Goal: Navigation & Orientation: Find specific page/section

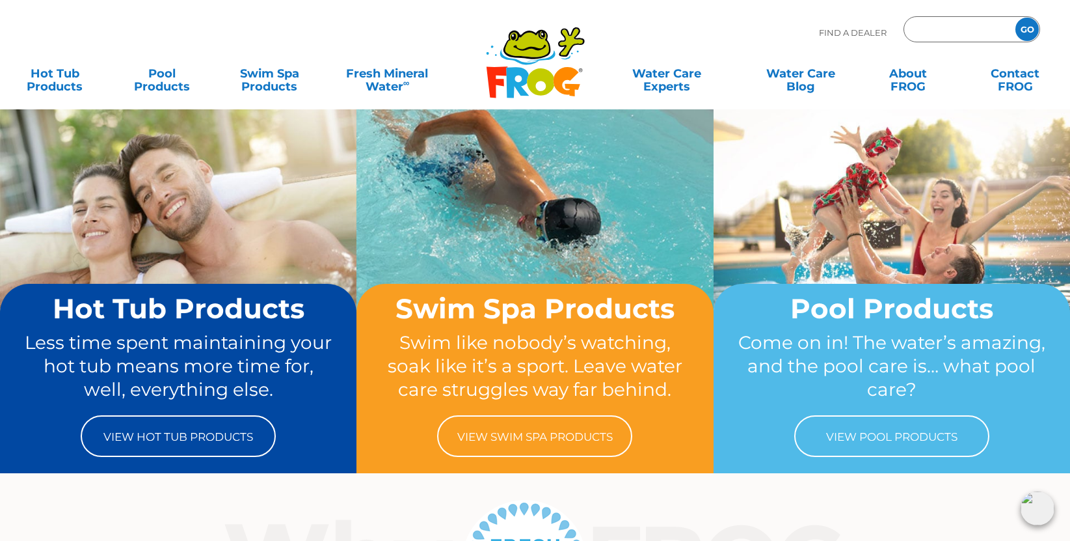
click at [949, 25] on input "Zip Code Form" at bounding box center [958, 29] width 88 height 19
type input "55447"
click at [1024, 29] on input "GO" at bounding box center [1027, 29] width 23 height 23
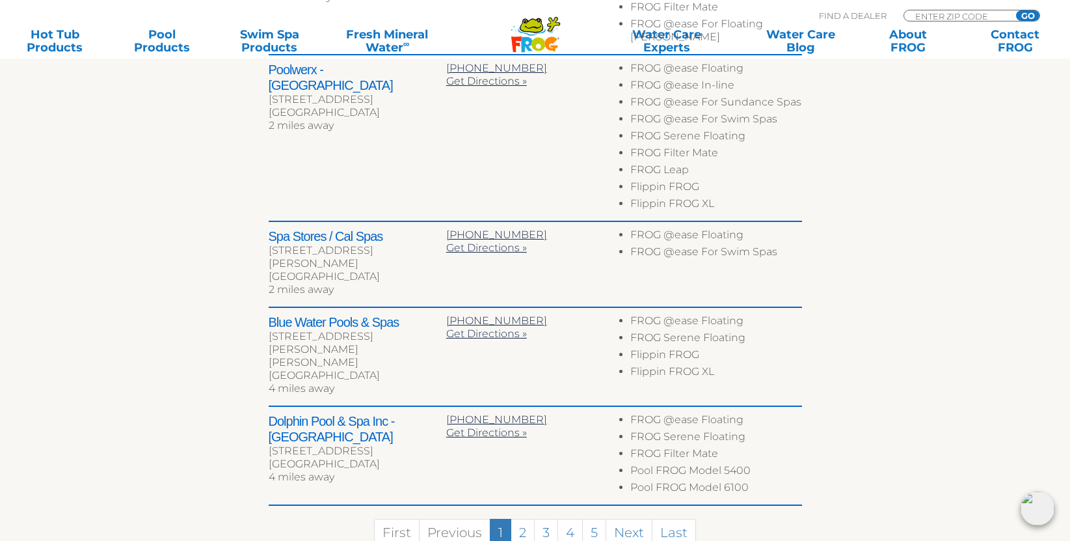
scroll to position [716, 0]
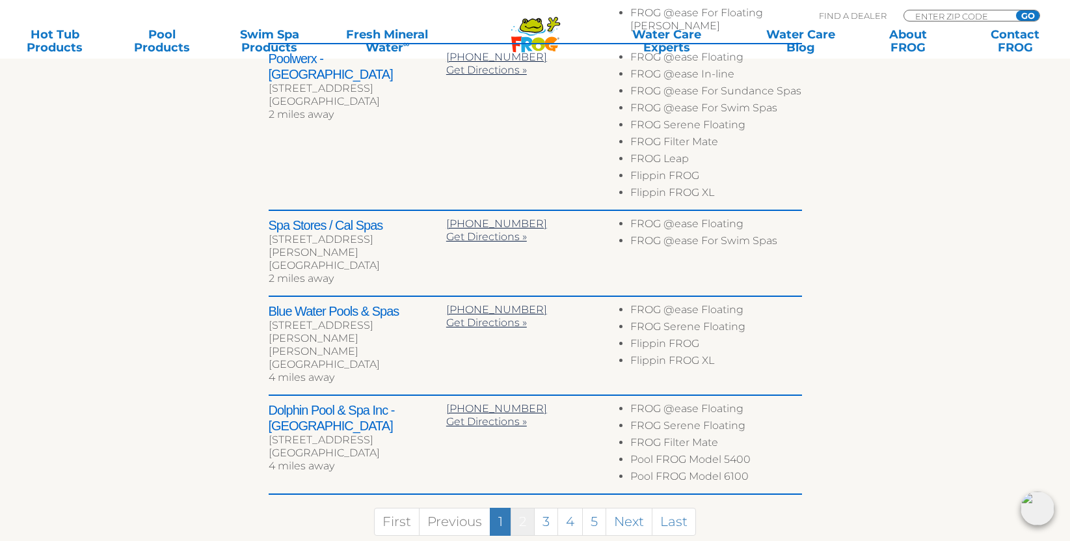
click at [524, 507] on link "2" at bounding box center [523, 521] width 24 height 28
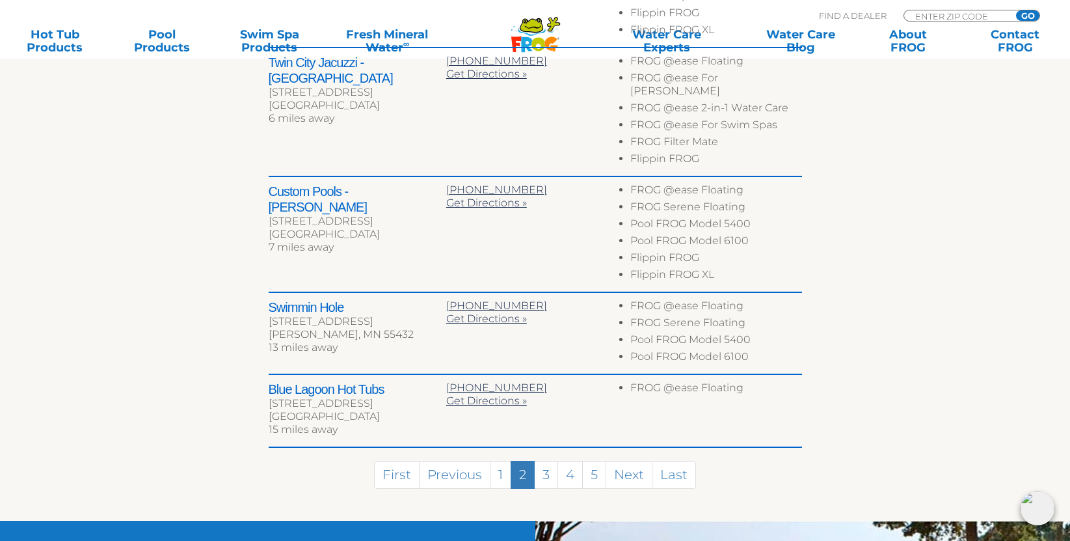
scroll to position [798, 0]
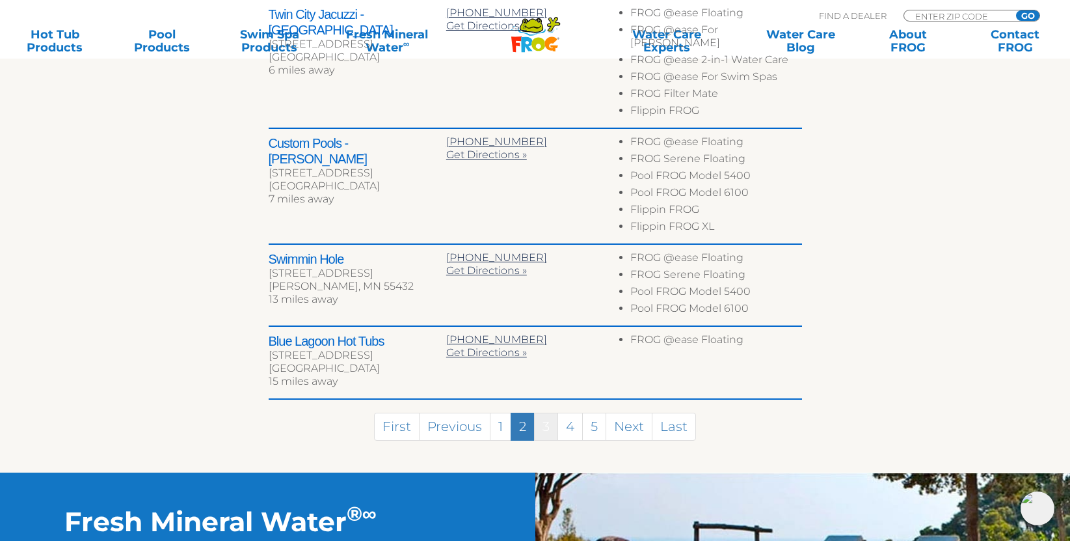
click at [547, 419] on link "3" at bounding box center [546, 426] width 24 height 28
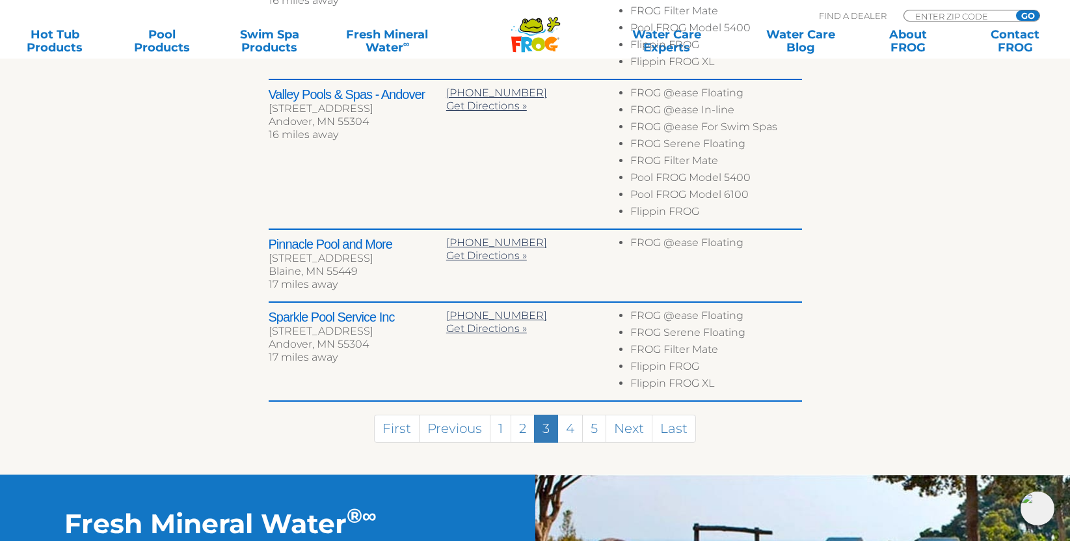
scroll to position [964, 0]
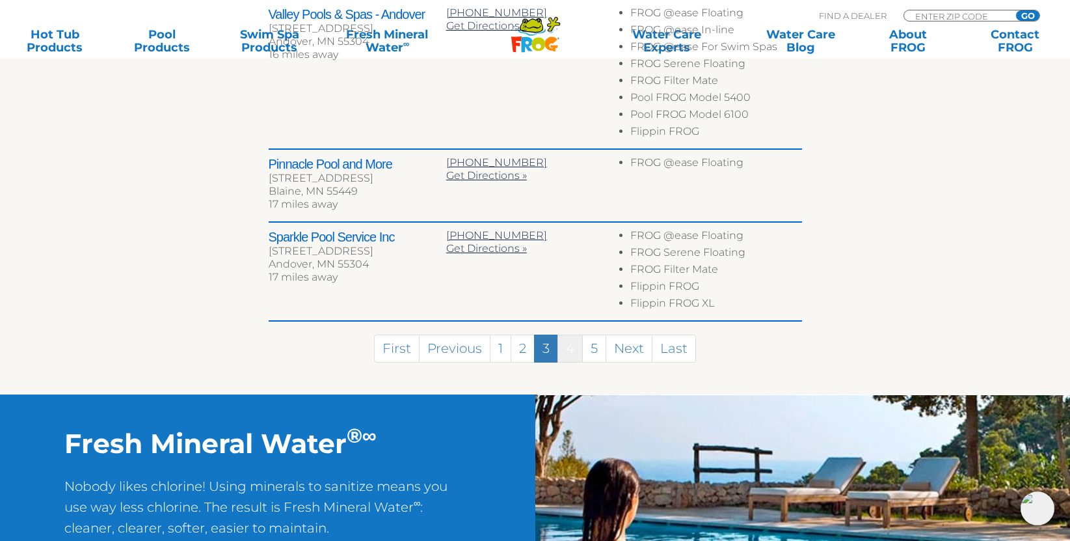
click at [570, 346] on link "4" at bounding box center [570, 348] width 25 height 28
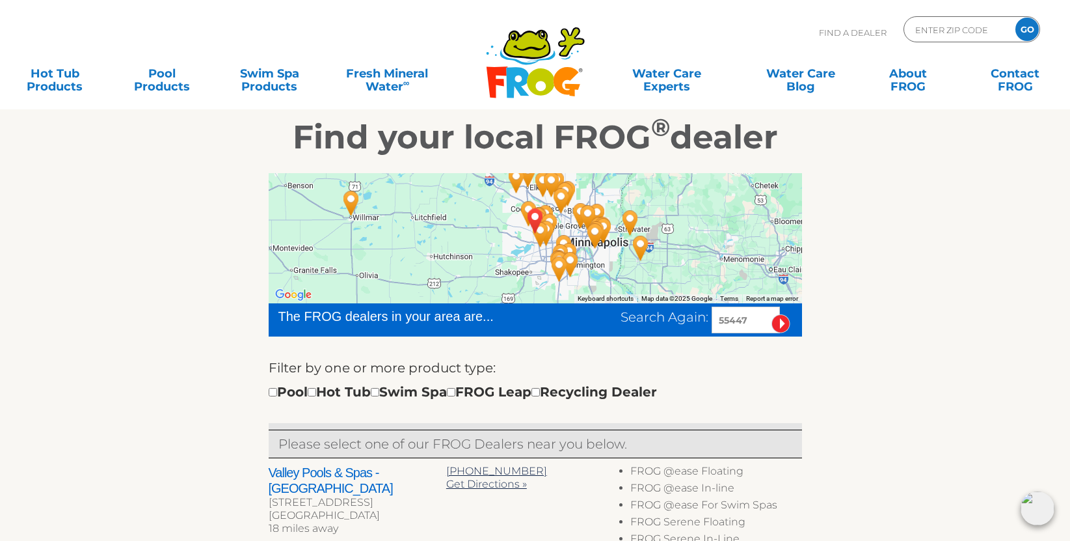
scroll to position [0, 0]
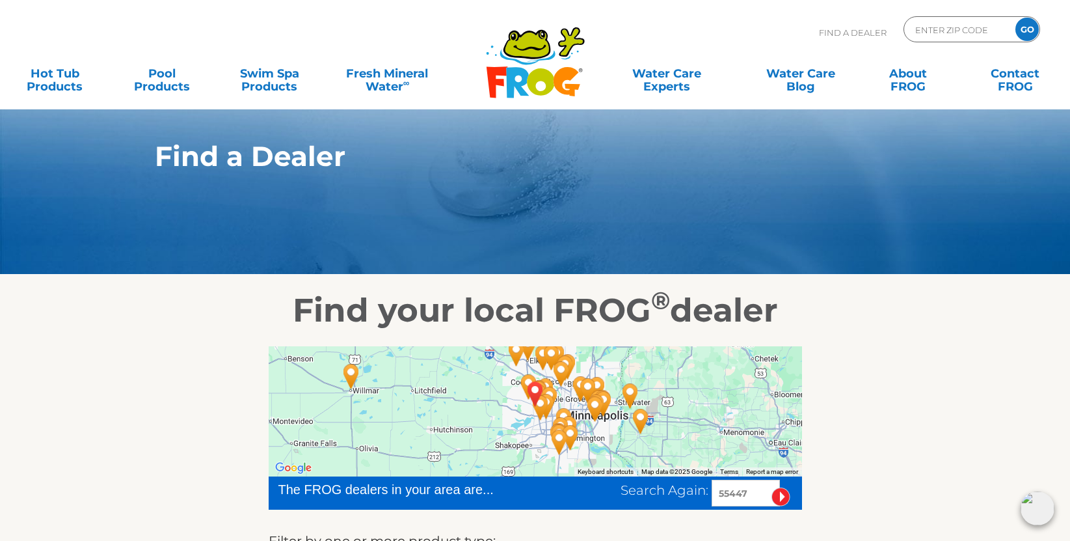
drag, startPoint x: 724, startPoint y: 496, endPoint x: 697, endPoint y: 499, distance: 27.4
click at [697, 499] on div "Search Again: 55447" at bounding box center [712, 493] width 182 height 27
type input "91107"
click at [786, 496] on input "image" at bounding box center [781, 496] width 19 height 19
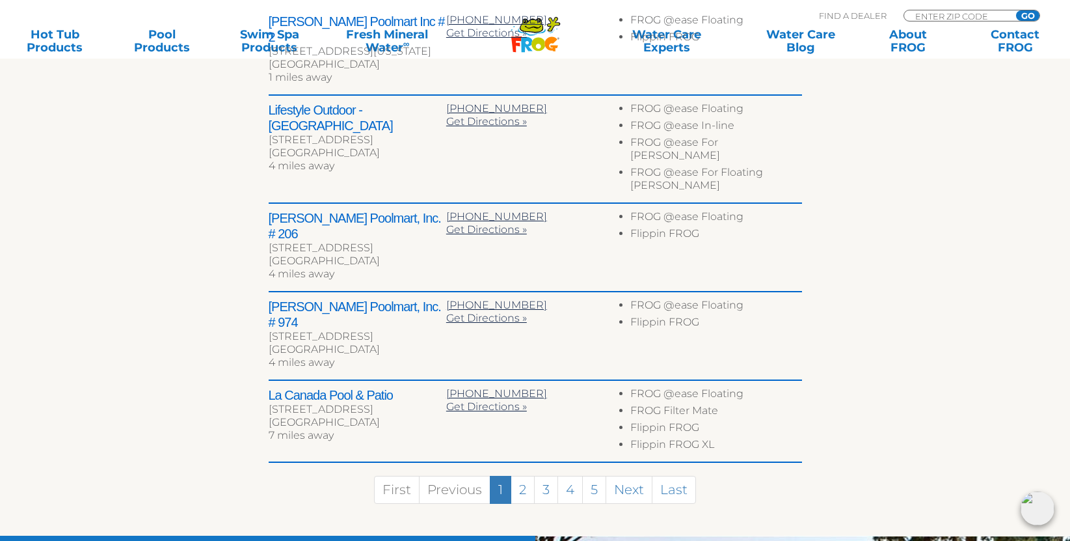
scroll to position [606, 0]
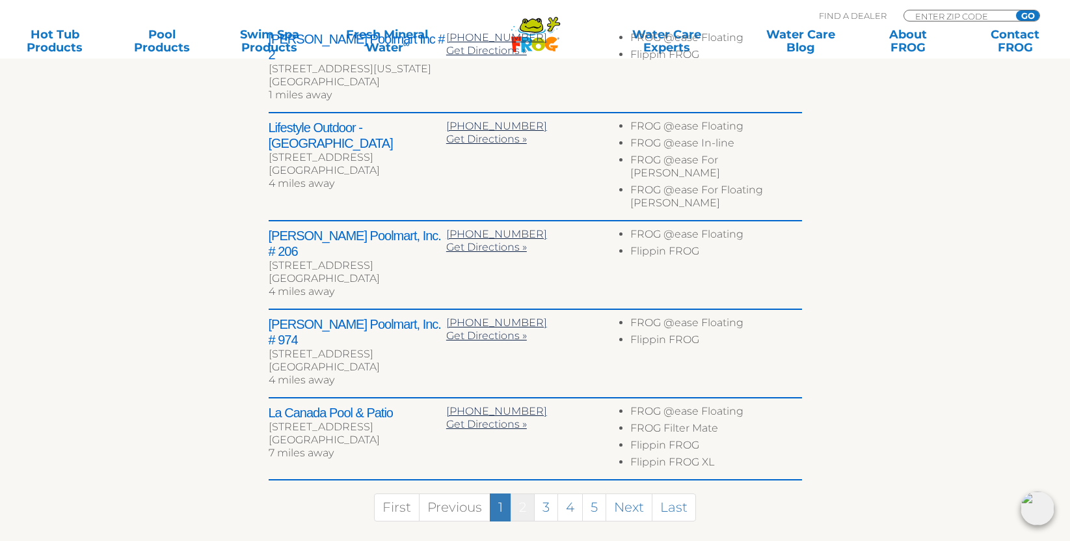
click at [525, 493] on link "2" at bounding box center [523, 507] width 24 height 28
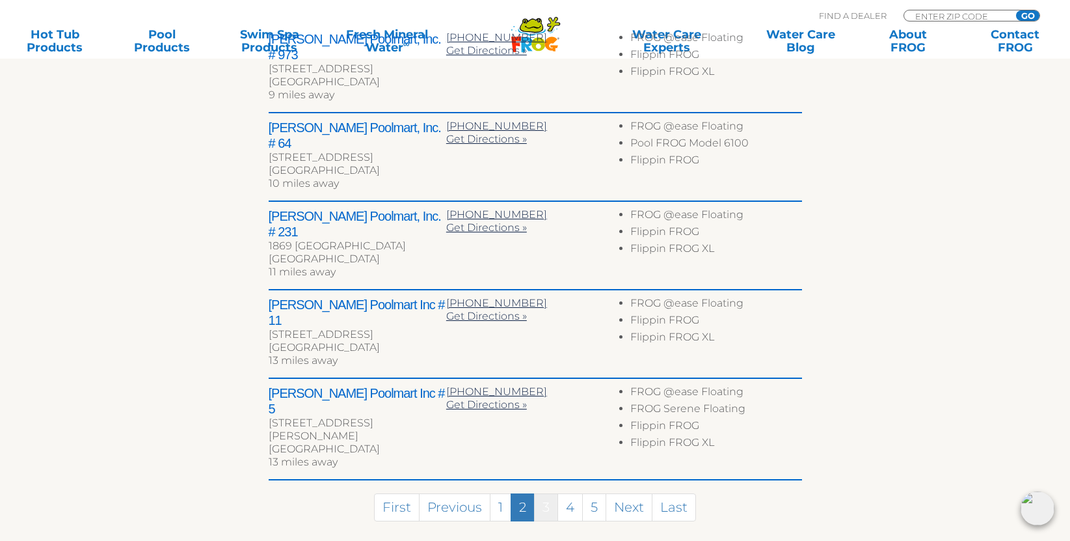
click at [548, 493] on link "3" at bounding box center [546, 507] width 24 height 28
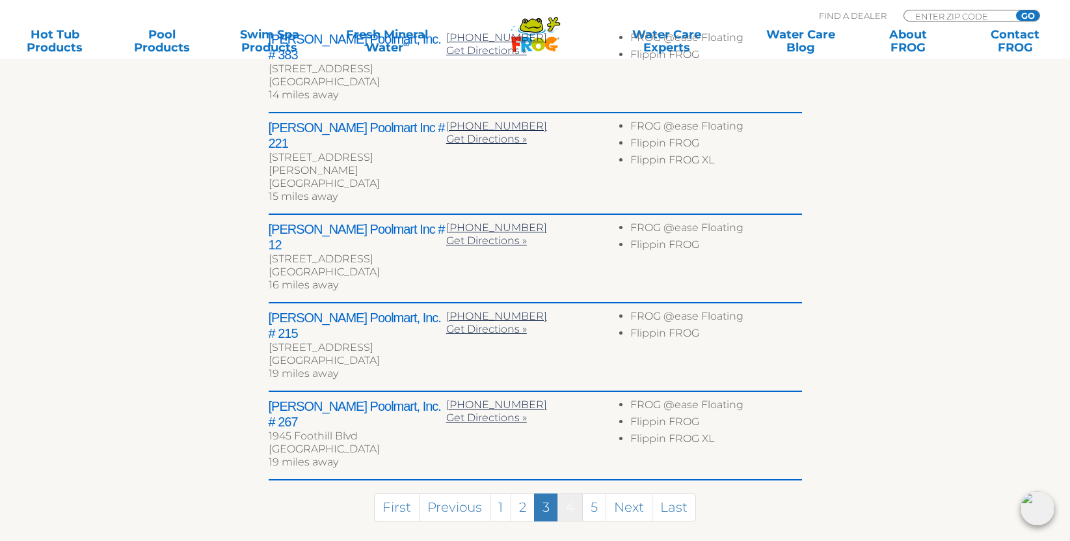
click at [575, 493] on link "4" at bounding box center [570, 507] width 25 height 28
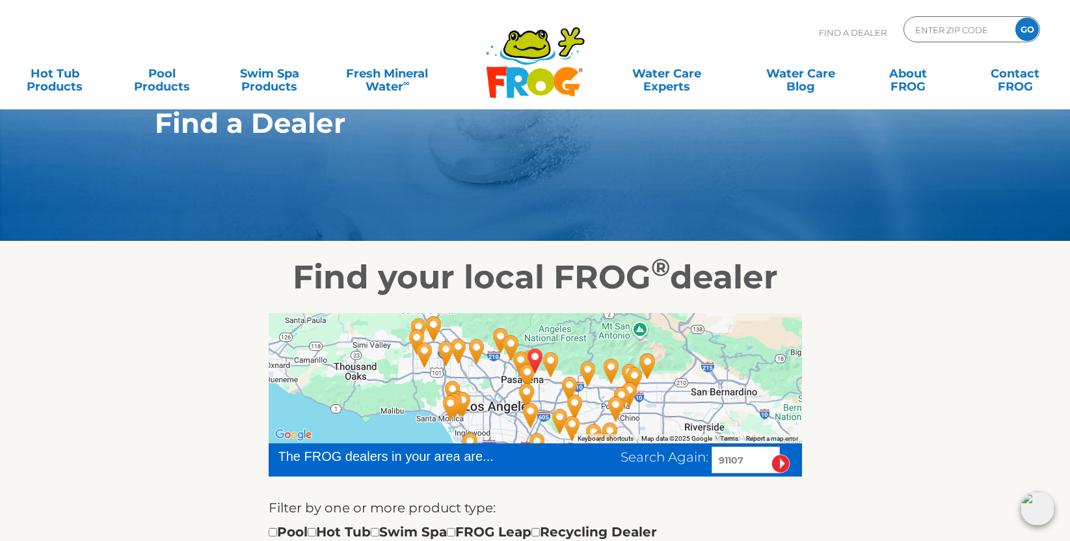
scroll to position [0, 0]
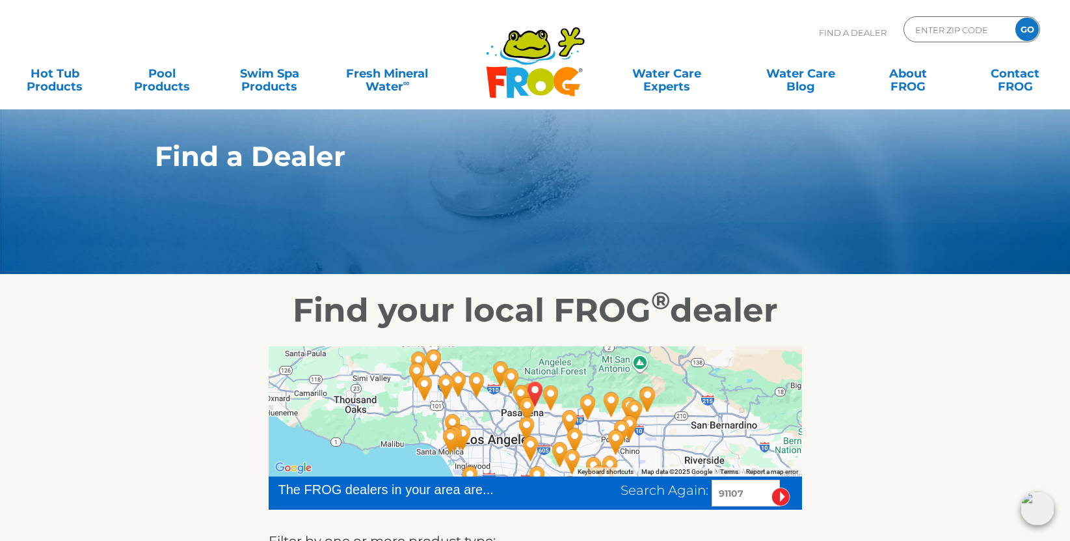
drag, startPoint x: 746, startPoint y: 498, endPoint x: 710, endPoint y: 499, distance: 35.2
click at [710, 499] on div "Search Again: 91107" at bounding box center [712, 493] width 182 height 27
type input "55340"
click at [780, 496] on input "image" at bounding box center [781, 496] width 19 height 19
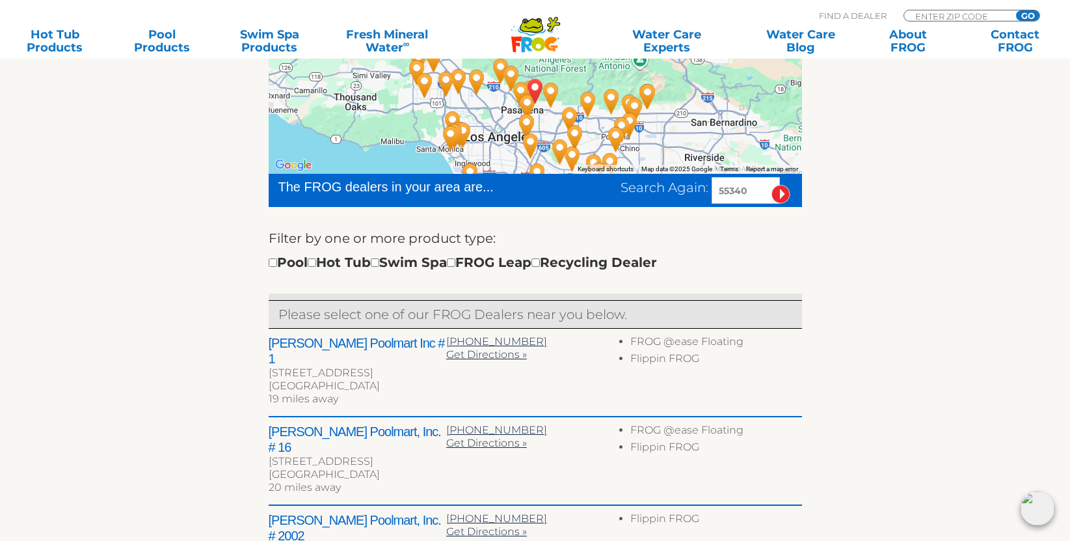
scroll to position [358, 0]
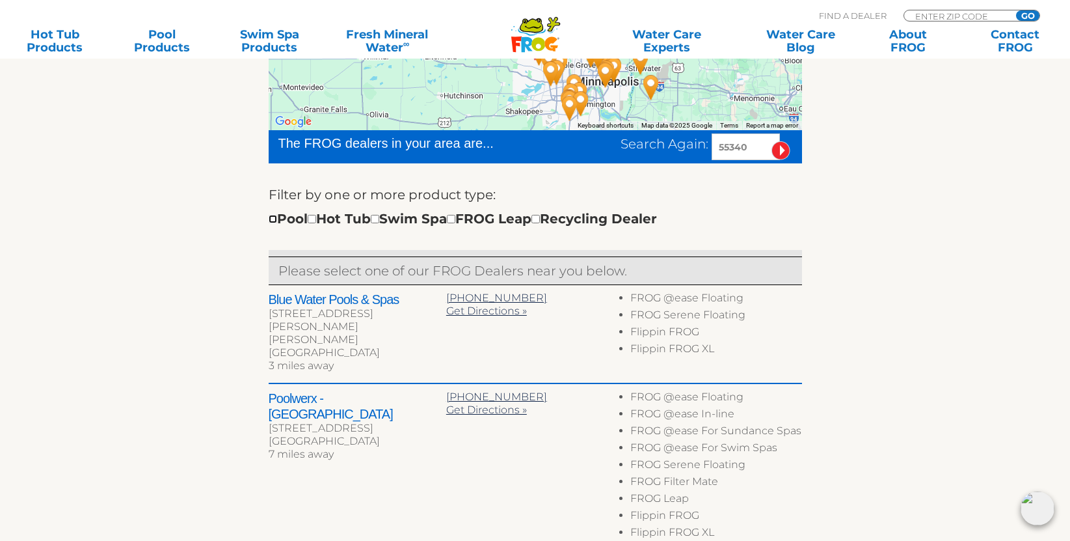
click at [273, 221] on input "checkbox" at bounding box center [273, 219] width 8 height 8
checkbox input "true"
click at [273, 219] on input "checkbox" at bounding box center [273, 219] width 8 height 8
checkbox input "false"
click at [316, 219] on input "checkbox" at bounding box center [312, 219] width 8 height 8
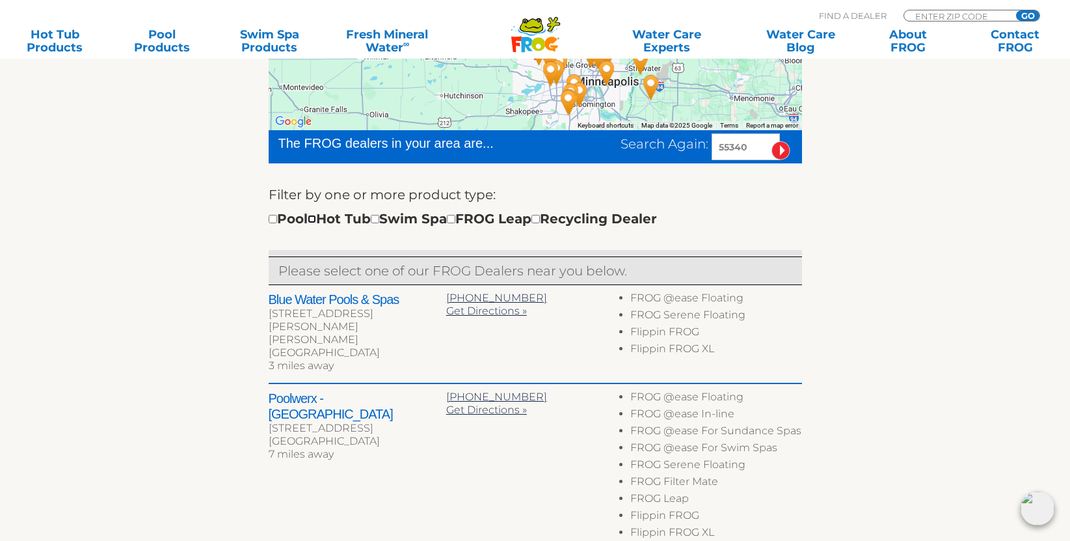
checkbox input "true"
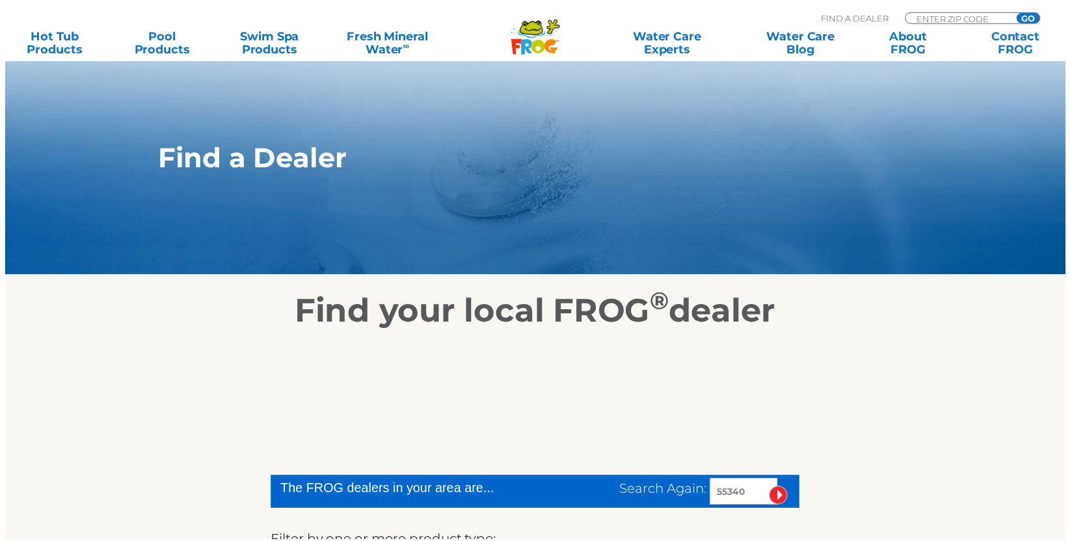
scroll to position [346, 0]
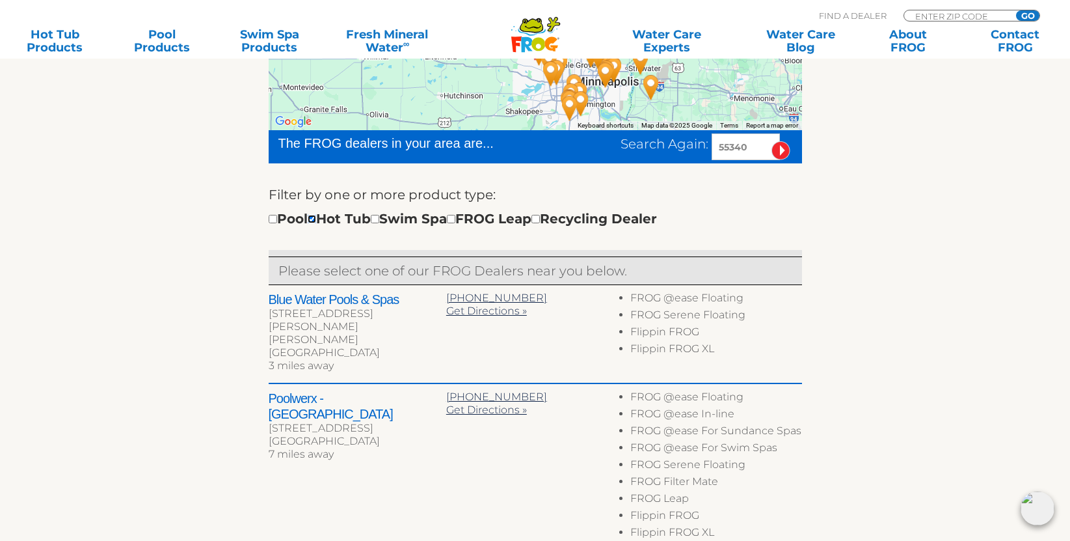
click at [316, 219] on input "checkbox" at bounding box center [312, 219] width 8 height 8
checkbox input "false"
click at [379, 219] on input "checkbox" at bounding box center [375, 219] width 8 height 8
checkbox input "true"
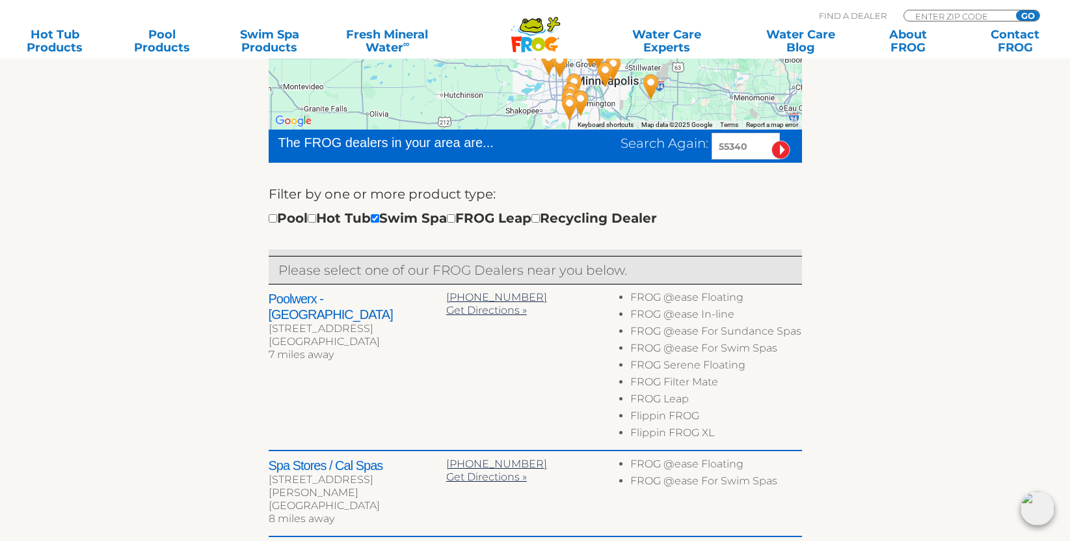
scroll to position [346, 0]
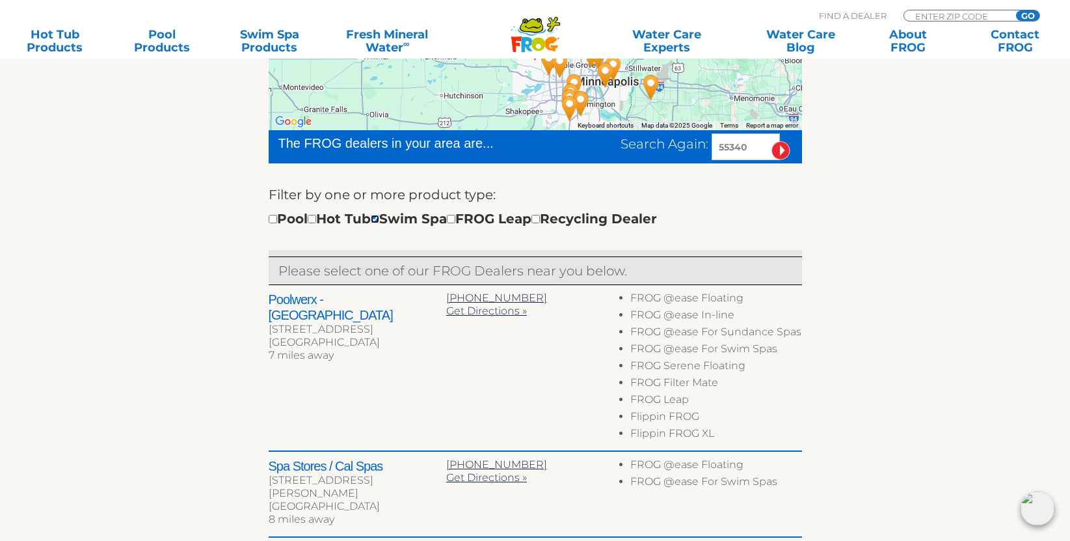
click at [379, 217] on input "checkbox" at bounding box center [375, 219] width 8 height 8
checkbox input "false"
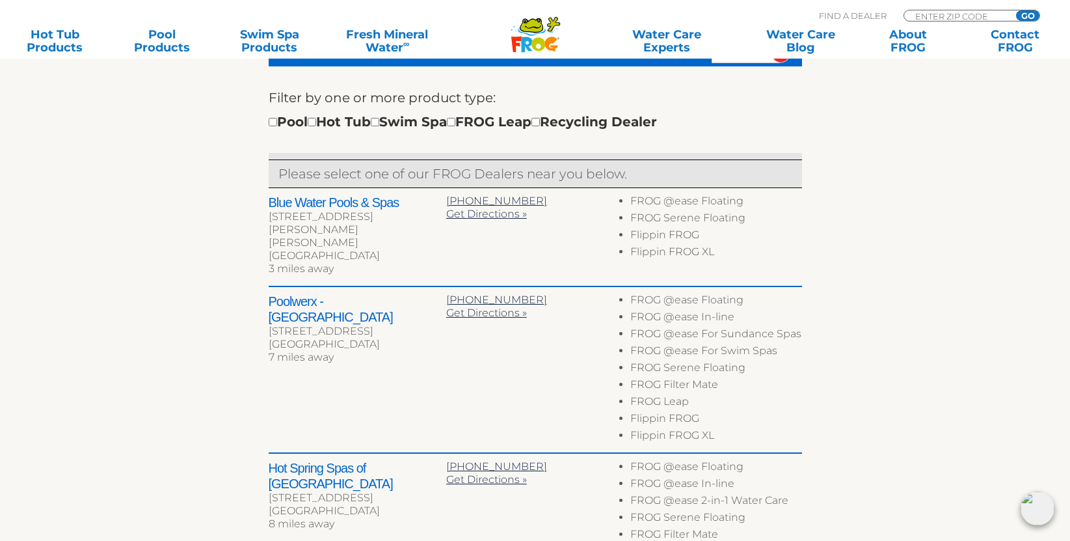
scroll to position [346, 0]
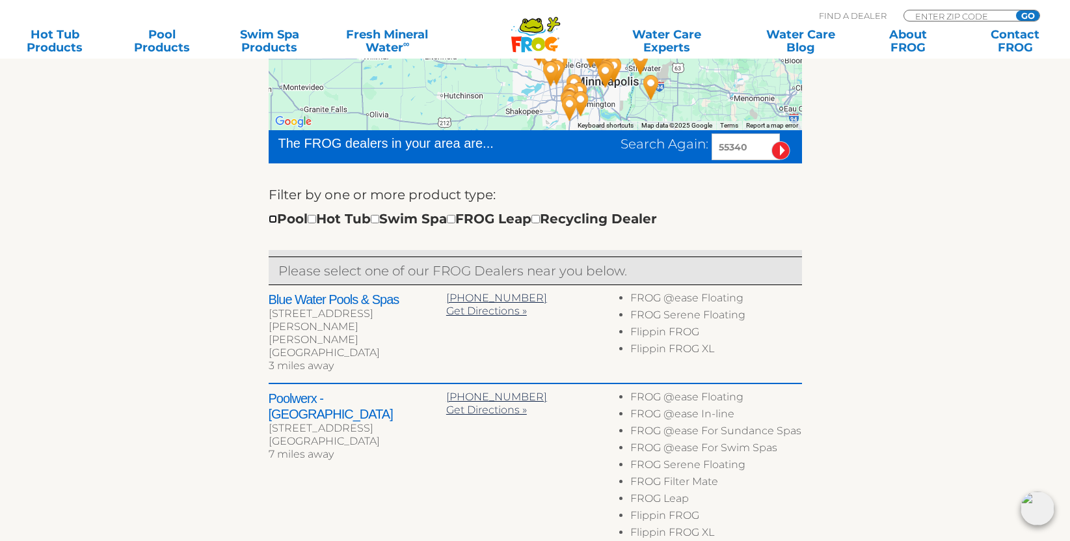
click at [271, 219] on input "checkbox" at bounding box center [273, 219] width 8 height 8
checkbox input "true"
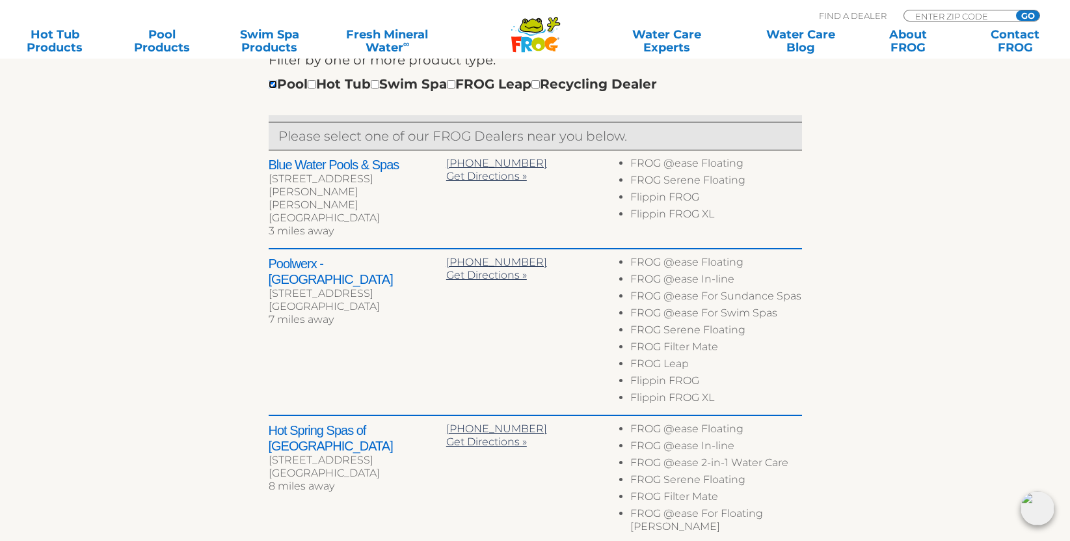
scroll to position [541, 0]
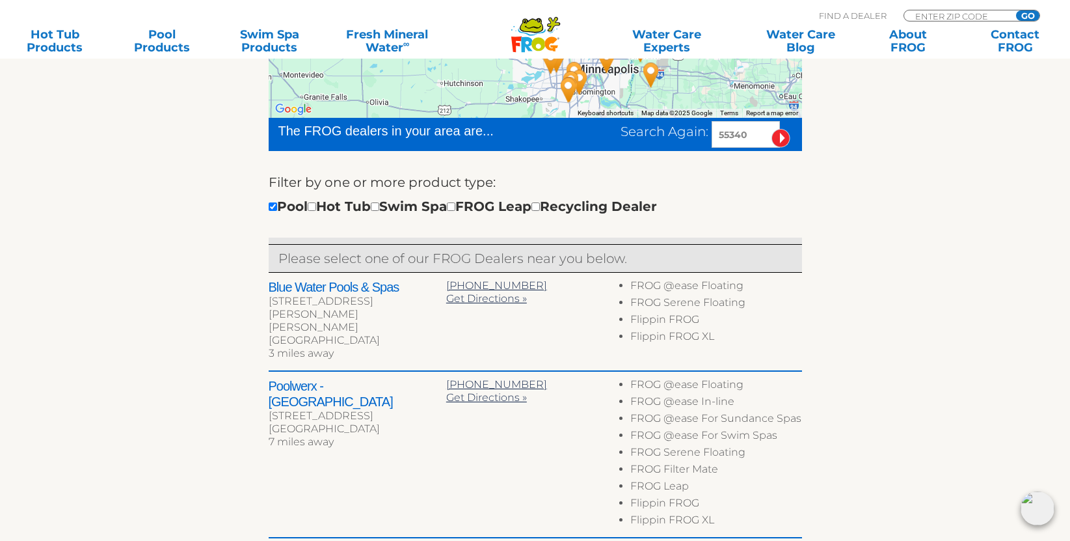
scroll to position [346, 0]
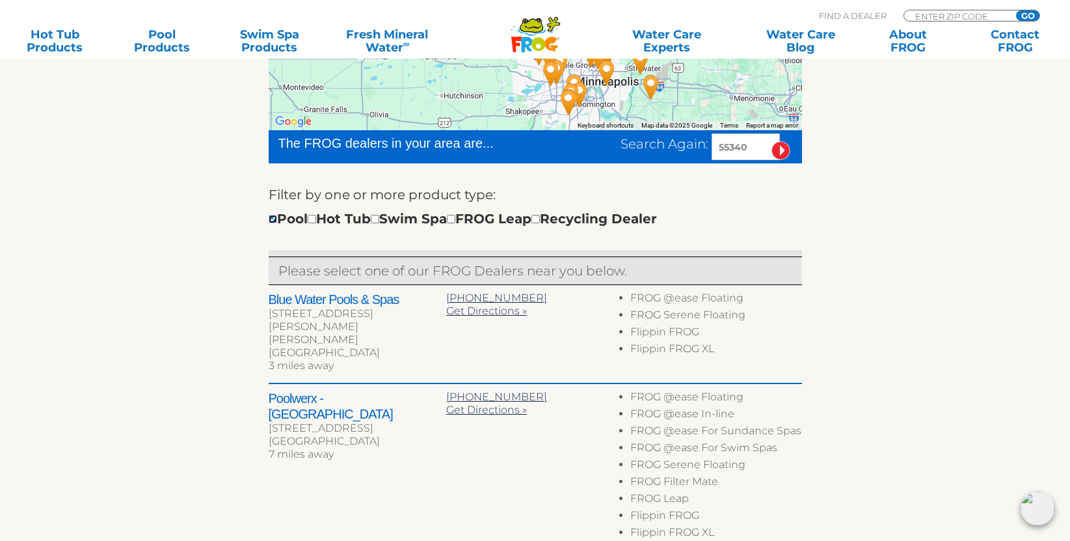
click at [274, 219] on input "checkbox" at bounding box center [273, 219] width 8 height 8
checkbox input "false"
click at [316, 220] on input "checkbox" at bounding box center [312, 219] width 8 height 8
checkbox input "true"
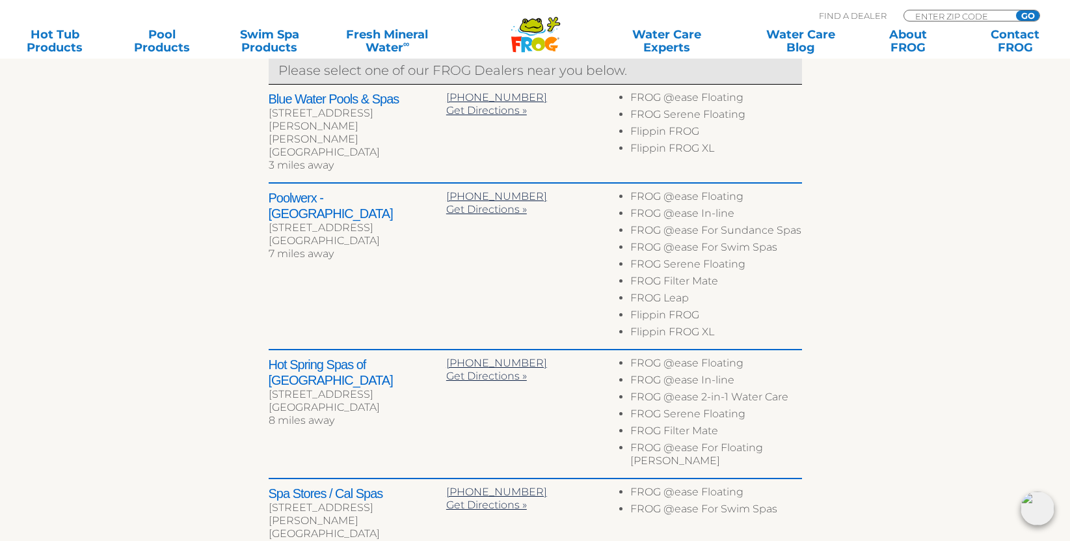
scroll to position [346, 0]
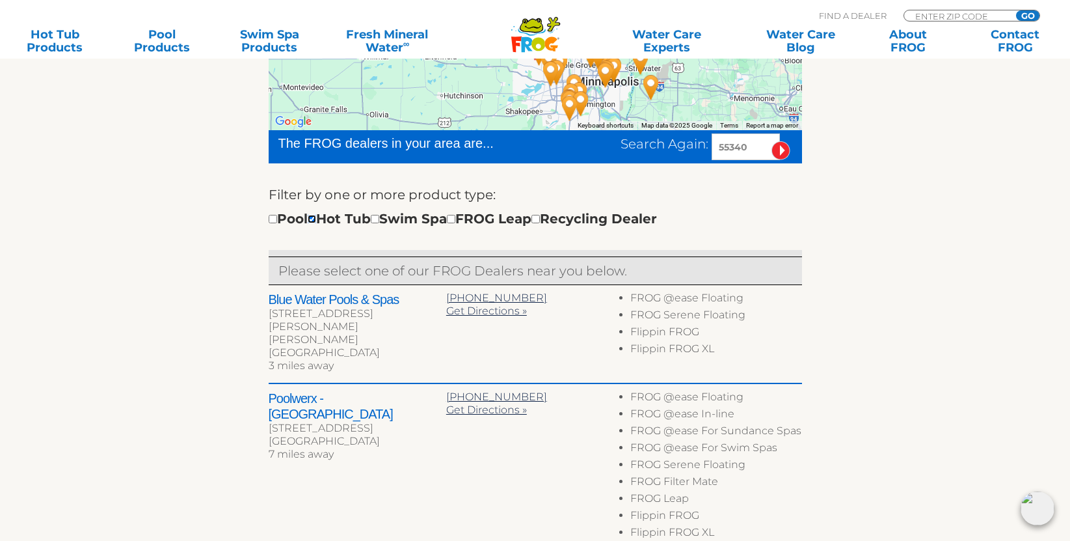
click at [316, 221] on input "checkbox" at bounding box center [312, 219] width 8 height 8
checkbox input "false"
click at [379, 219] on input "checkbox" at bounding box center [375, 219] width 8 height 8
checkbox input "true"
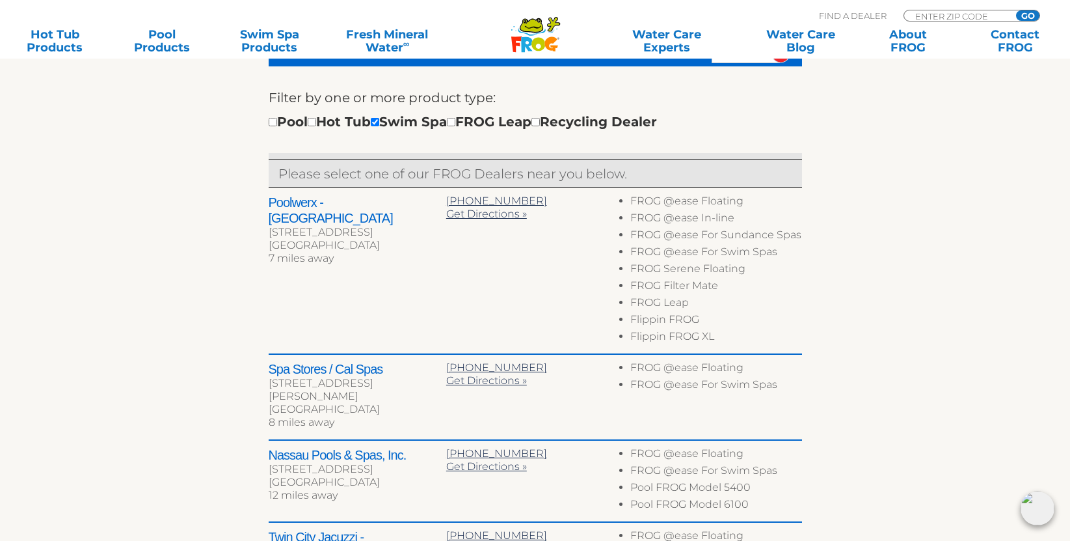
scroll to position [411, 0]
